Goal: Information Seeking & Learning: Understand process/instructions

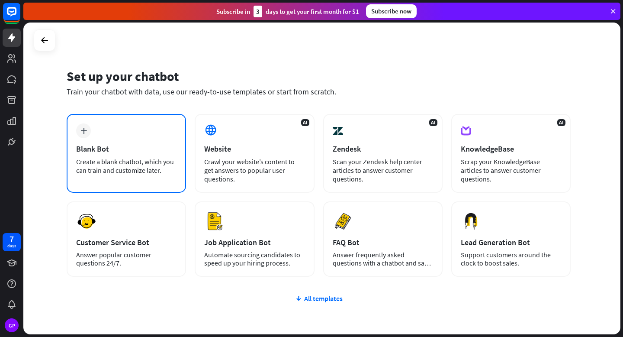
click at [130, 131] on div "plus Blank Bot Create a blank chatbot, which you can train and customize later." at bounding box center [126, 153] width 119 height 79
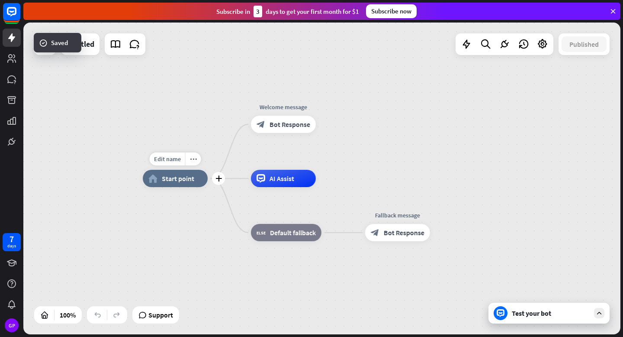
click at [177, 182] on span "Start point" at bounding box center [178, 178] width 32 height 9
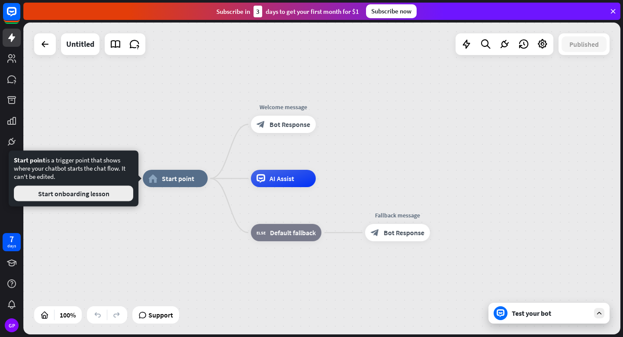
click at [106, 194] on button "Start onboarding lesson" at bounding box center [73, 194] width 119 height 16
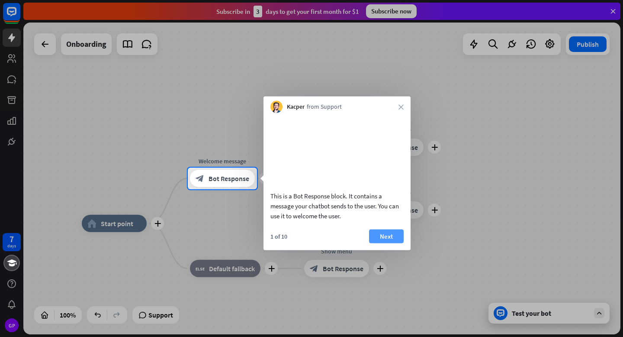
click at [389, 243] on button "Next" at bounding box center [386, 236] width 35 height 14
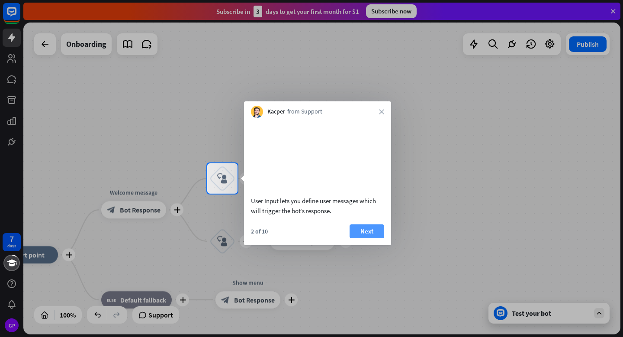
click at [370, 238] on button "Next" at bounding box center [367, 231] width 35 height 14
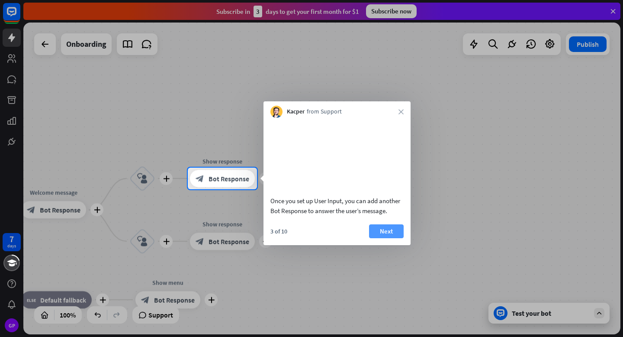
click at [387, 238] on button "Next" at bounding box center [386, 231] width 35 height 14
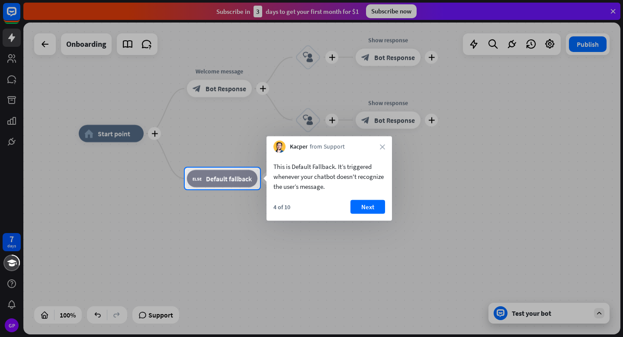
click at [373, 219] on div "4 of 10 Next" at bounding box center [330, 210] width 126 height 21
click at [370, 199] on div "This is Default Fallback. It’s triggered whenever your chatbot doesn't recogniz…" at bounding box center [330, 187] width 126 height 68
click at [369, 208] on button "Next" at bounding box center [368, 207] width 35 height 14
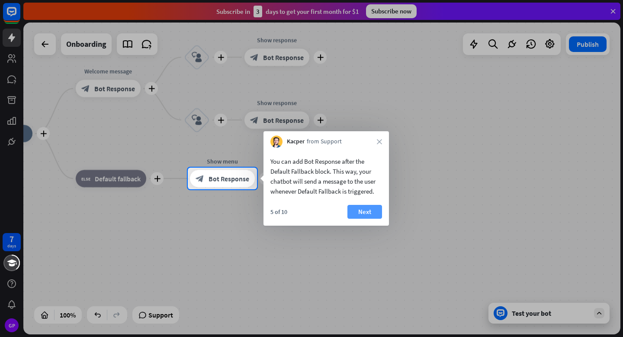
click at [374, 206] on button "Next" at bounding box center [365, 212] width 35 height 14
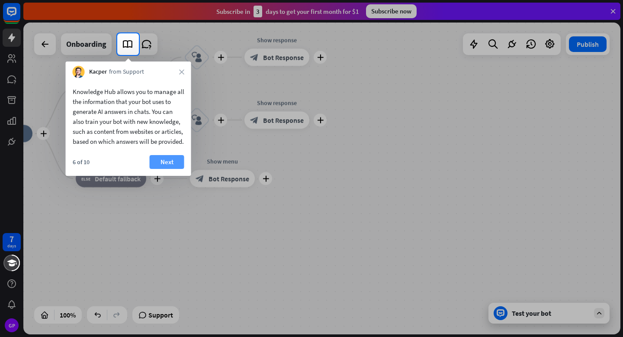
click at [166, 169] on button "Next" at bounding box center [167, 162] width 35 height 14
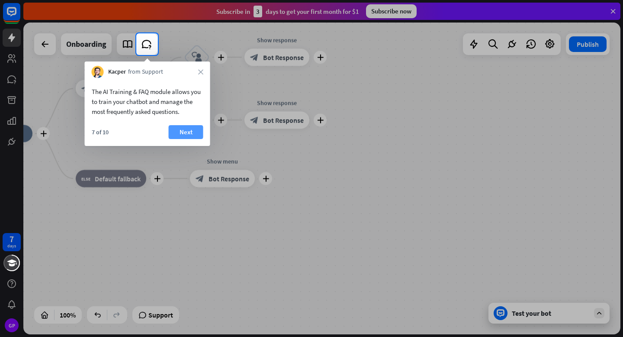
click at [191, 126] on button "Next" at bounding box center [186, 132] width 35 height 14
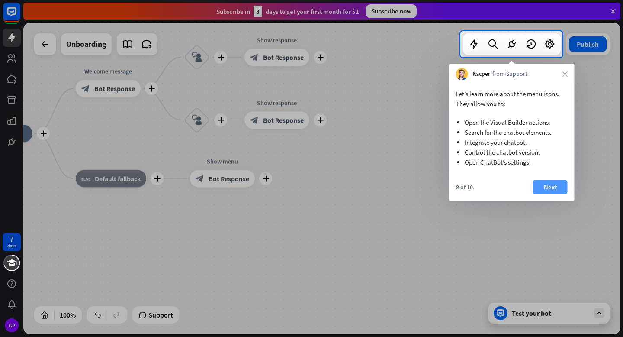
click at [550, 186] on button "Next" at bounding box center [550, 187] width 35 height 14
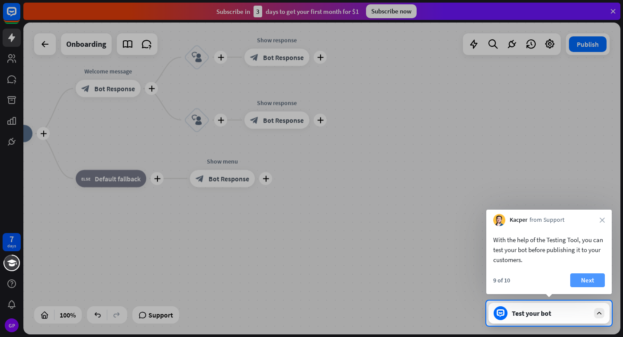
click at [582, 274] on button "Next" at bounding box center [587, 280] width 35 height 14
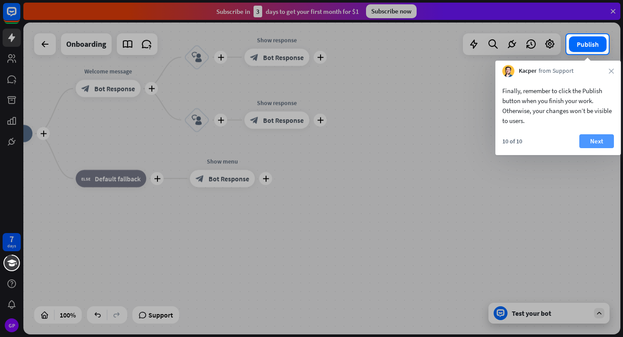
click at [592, 147] on button "Next" at bounding box center [596, 141] width 35 height 14
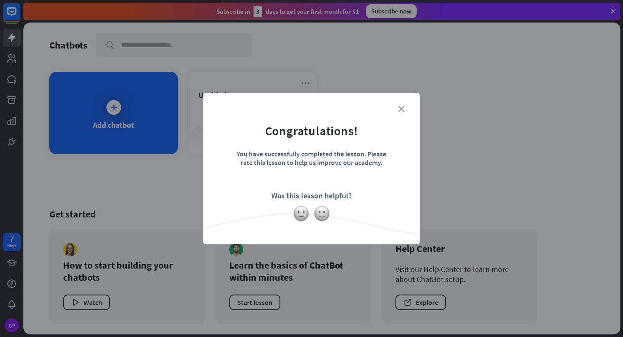
click at [403, 106] on icon "close" at bounding box center [401, 109] width 6 height 6
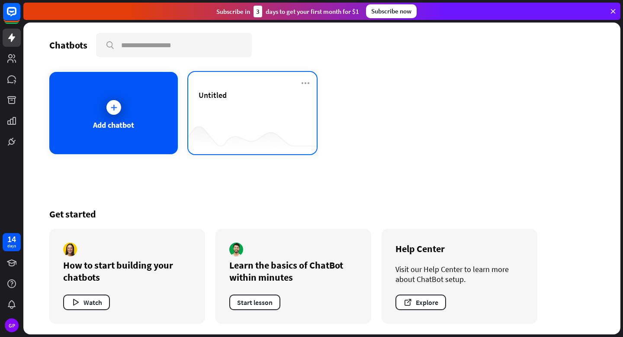
click at [268, 105] on div "Untitled" at bounding box center [253, 105] width 108 height 30
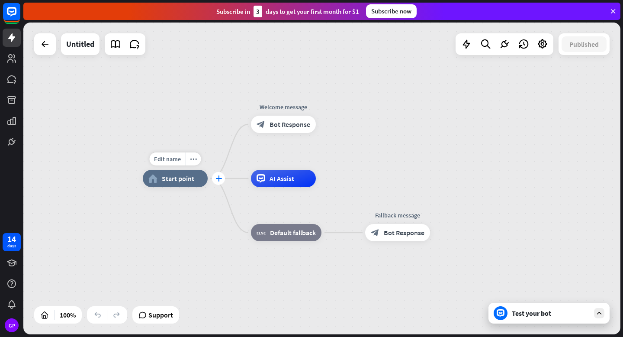
click at [218, 177] on icon "plus" at bounding box center [219, 178] width 6 height 6
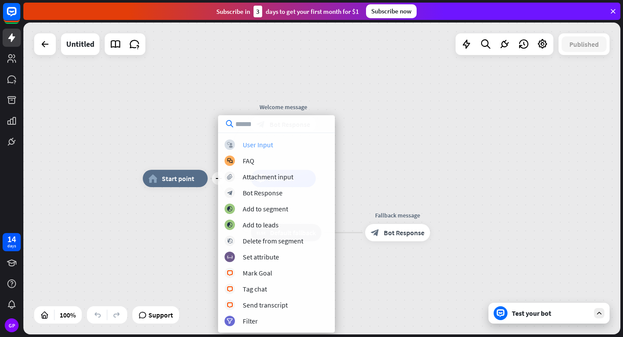
click at [271, 141] on div "User Input" at bounding box center [258, 144] width 30 height 9
